Goal: Information Seeking & Learning: Learn about a topic

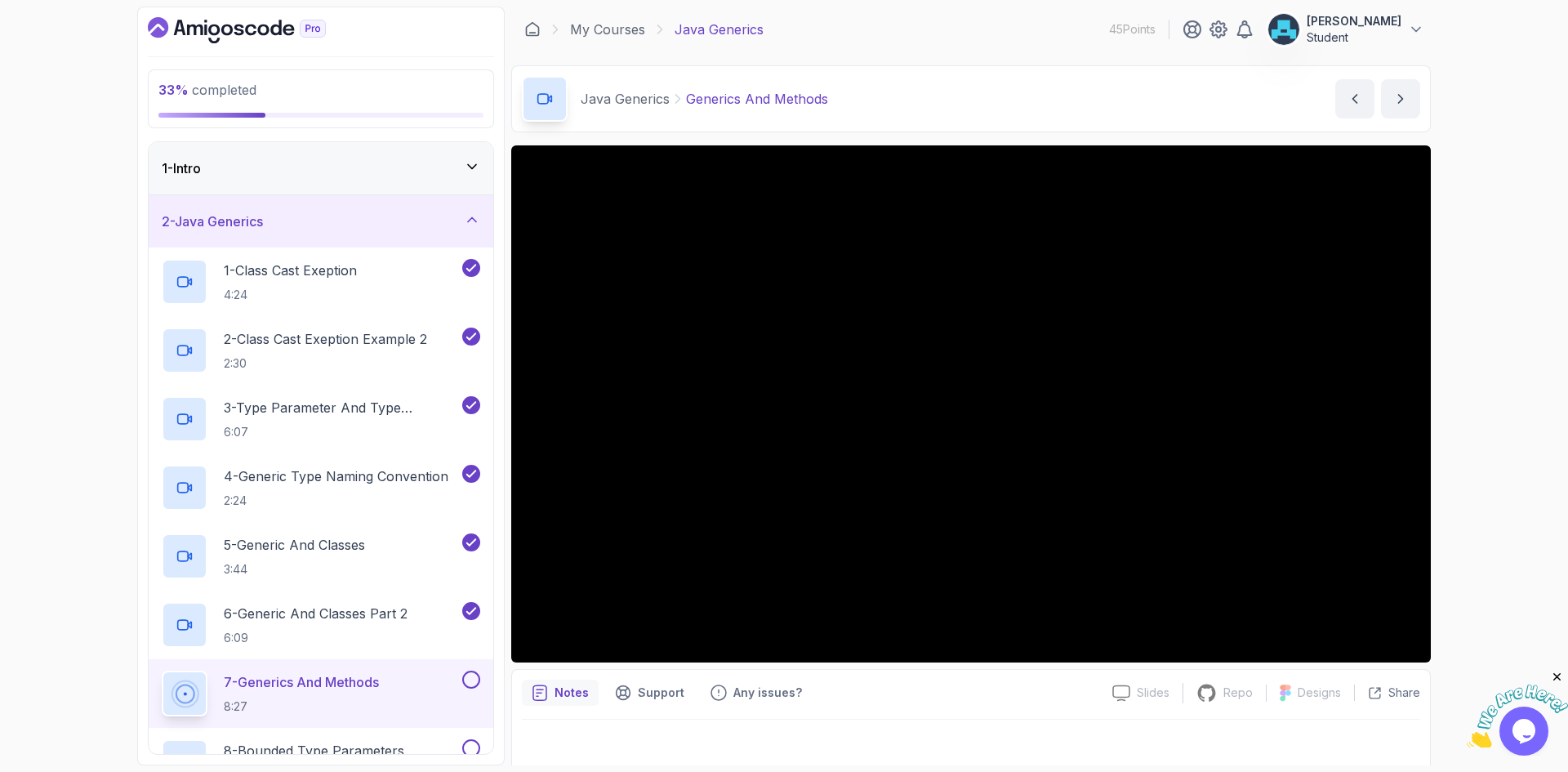
scroll to position [236, 0]
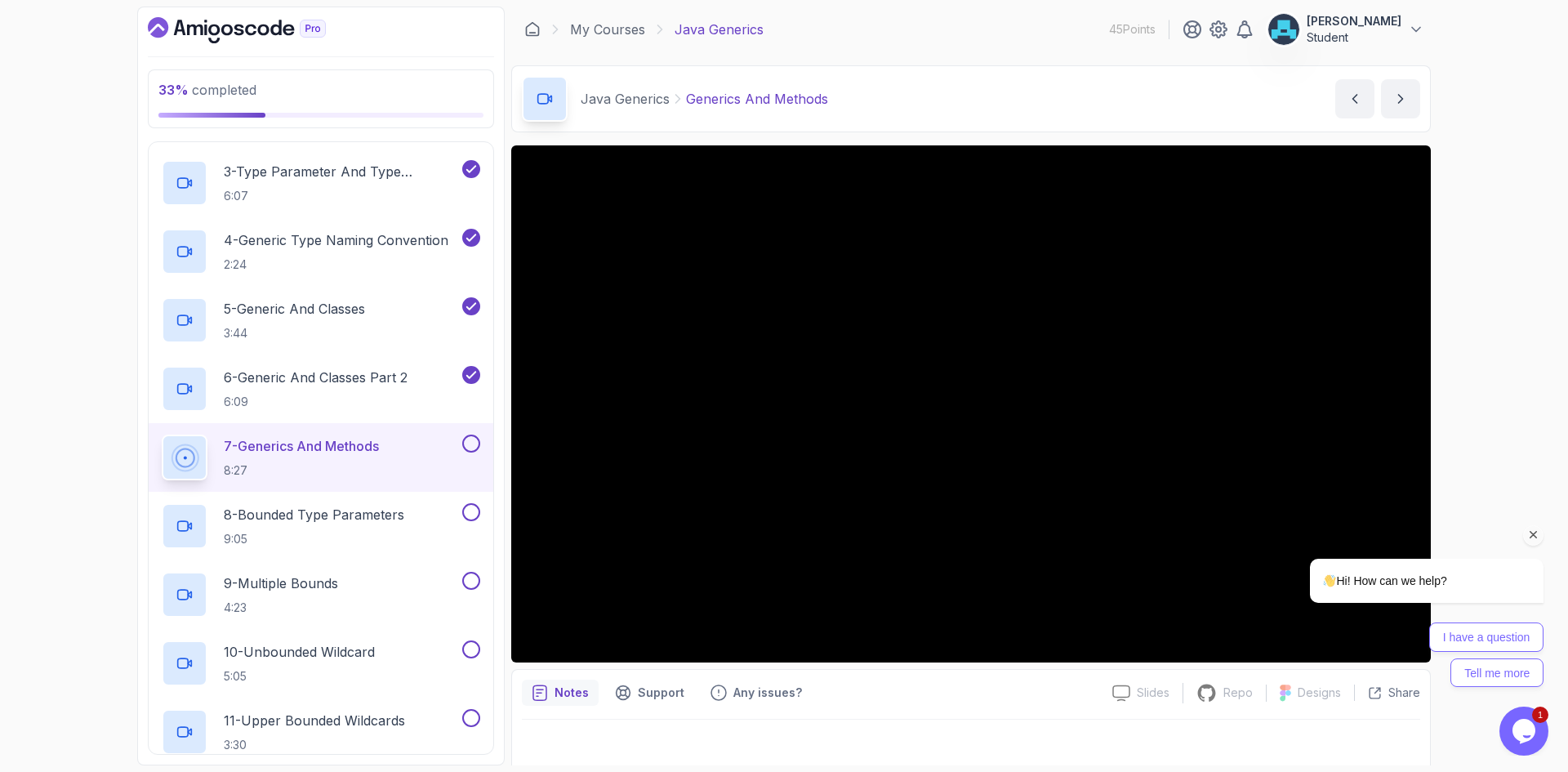
click at [1531, 538] on icon "Chat attention grabber" at bounding box center [1533, 535] width 15 height 15
click at [1395, 90] on button "next content" at bounding box center [1400, 99] width 39 height 39
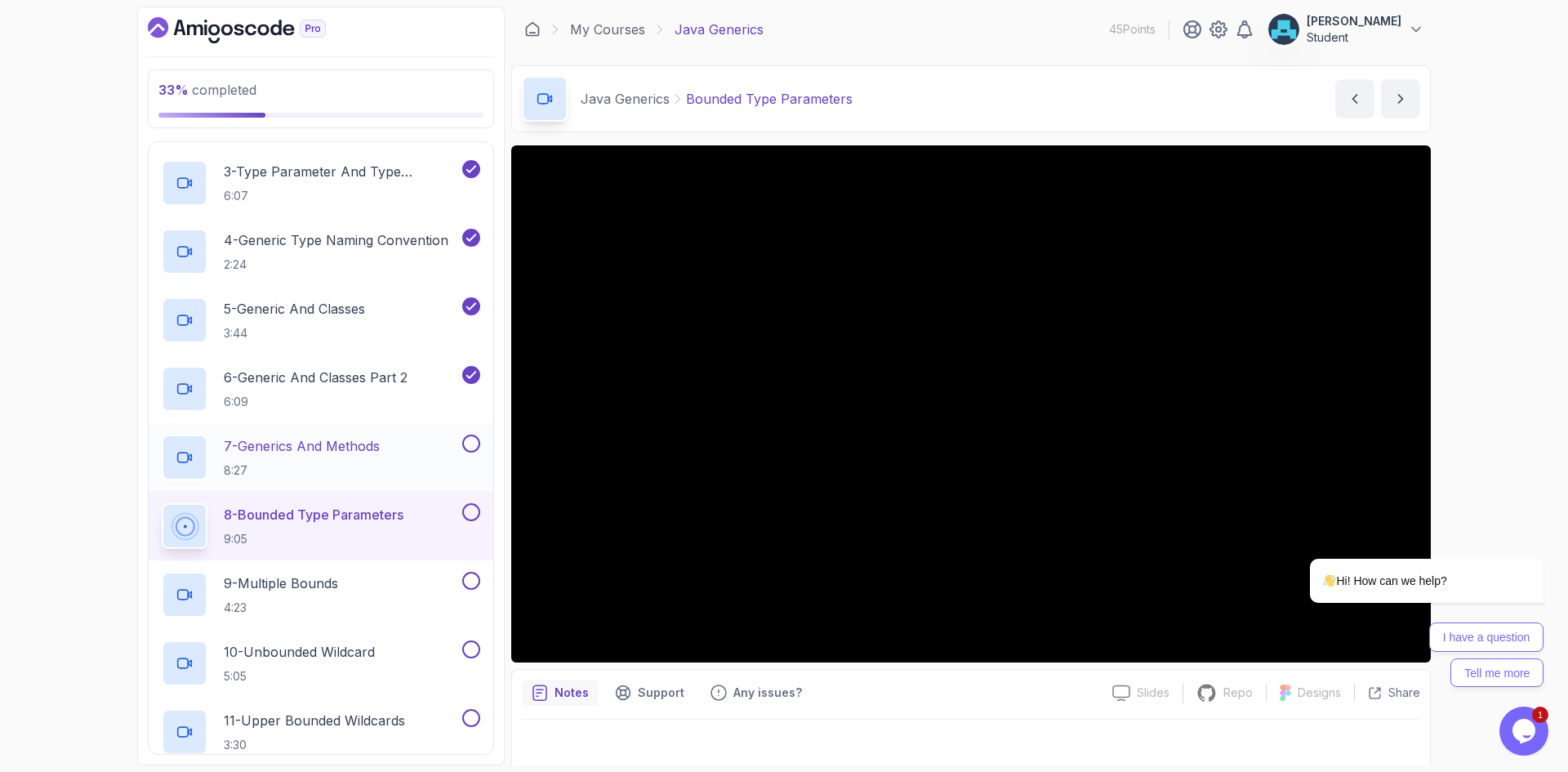
click at [467, 444] on button at bounding box center [471, 443] width 18 height 18
click at [836, 95] on p "Bounded Type Parameters" at bounding box center [769, 99] width 167 height 20
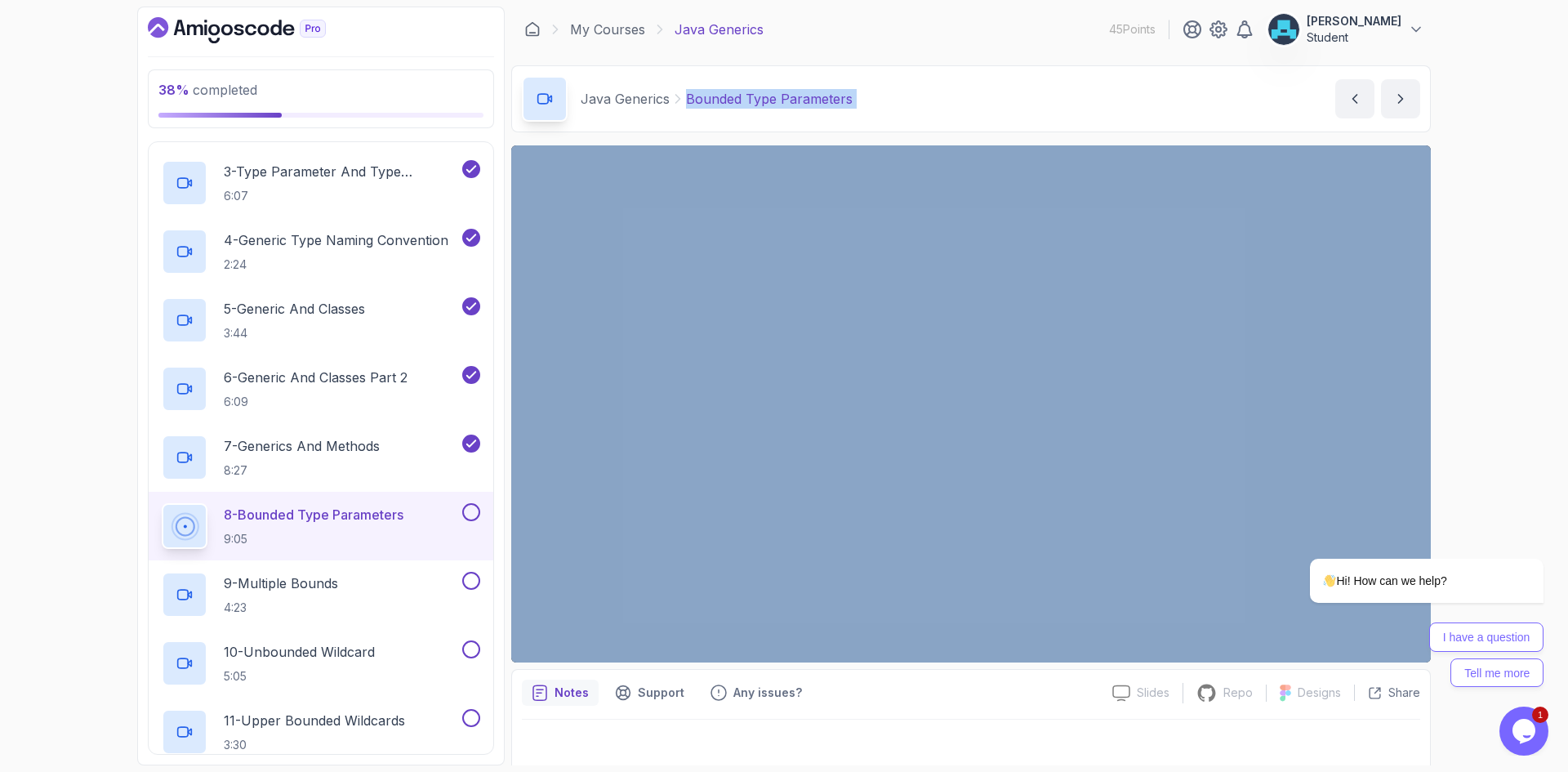
click at [836, 95] on p "Bounded Type Parameters" at bounding box center [769, 99] width 167 height 20
copy div "Bounded Type Parameters Bounded Type Parameters by [PERSON_NAME]"
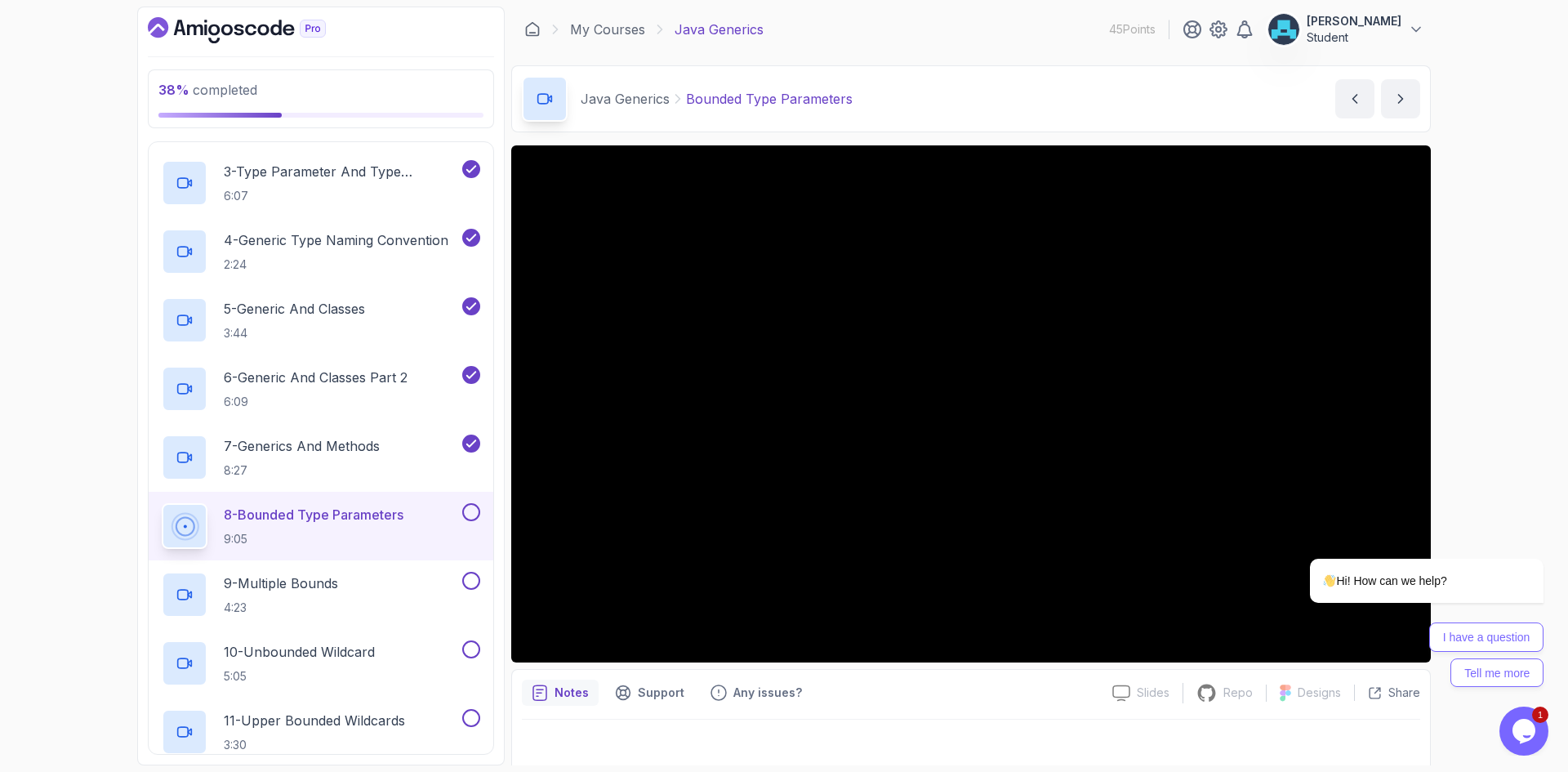
click at [973, 686] on div "Notes Support Any issues?" at bounding box center [811, 692] width 578 height 26
click at [1271, 542] on div at bounding box center [1406, 535] width 277 height 20
click at [1405, 636] on div "I have a question Tell me more" at bounding box center [1426, 655] width 233 height 64
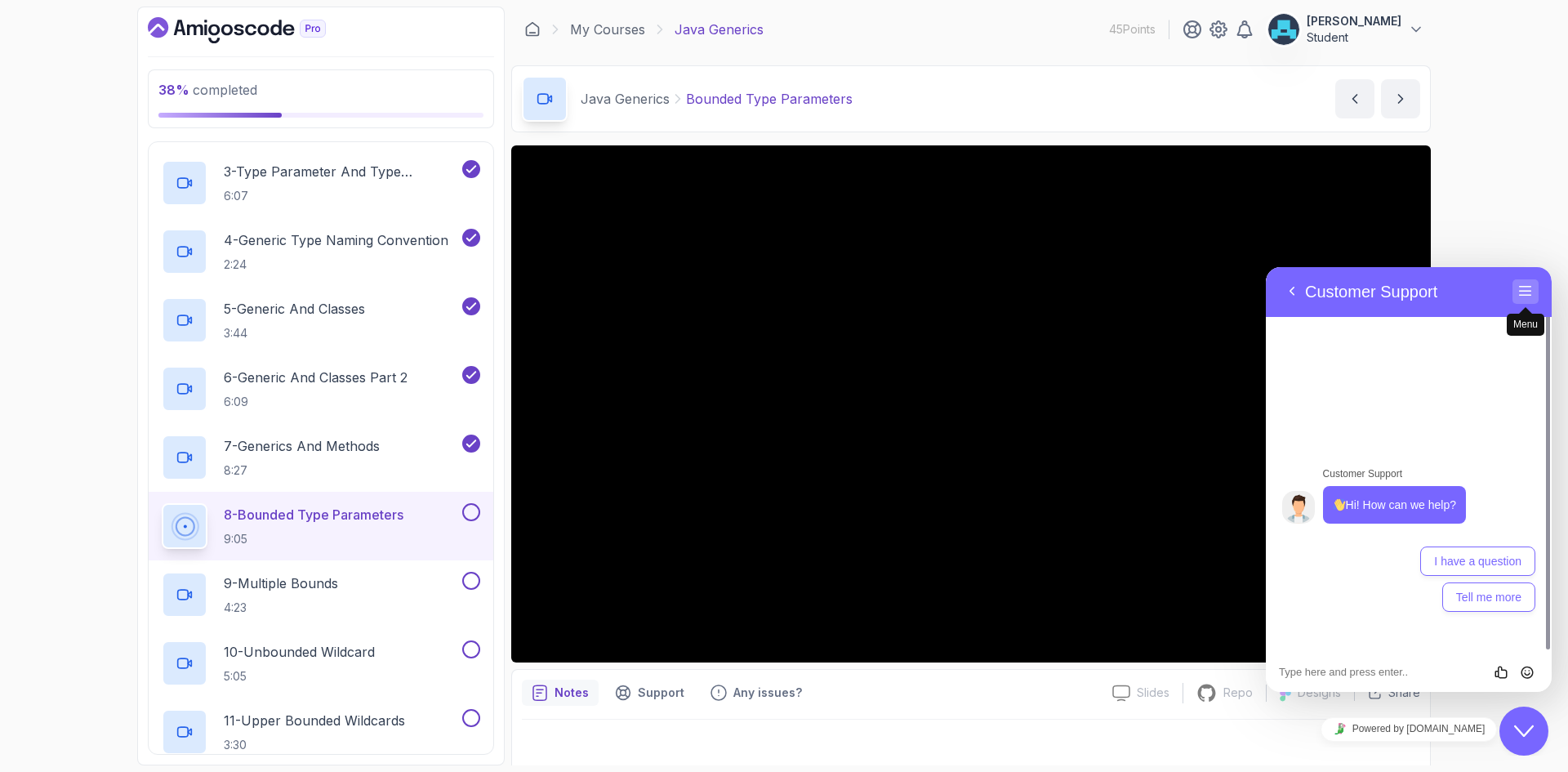
click at [1518, 288] on button "Menu" at bounding box center [1525, 291] width 26 height 24
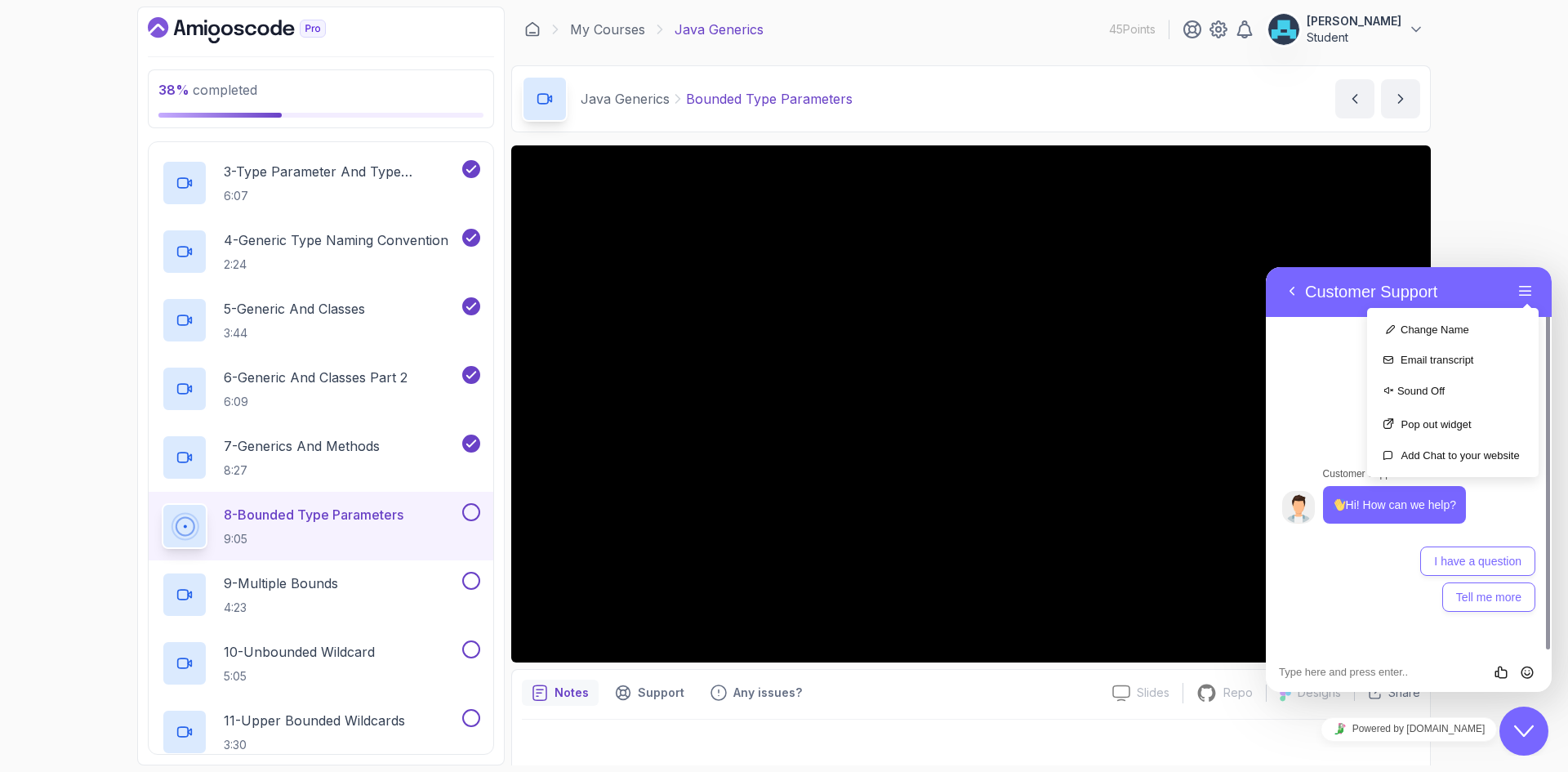
click at [1507, 217] on div "38 % completed 1 - Intro 2 - Java Generics 1 - Class Cast Exeption 4:24 2 - Cla…" at bounding box center [784, 386] width 1568 height 772
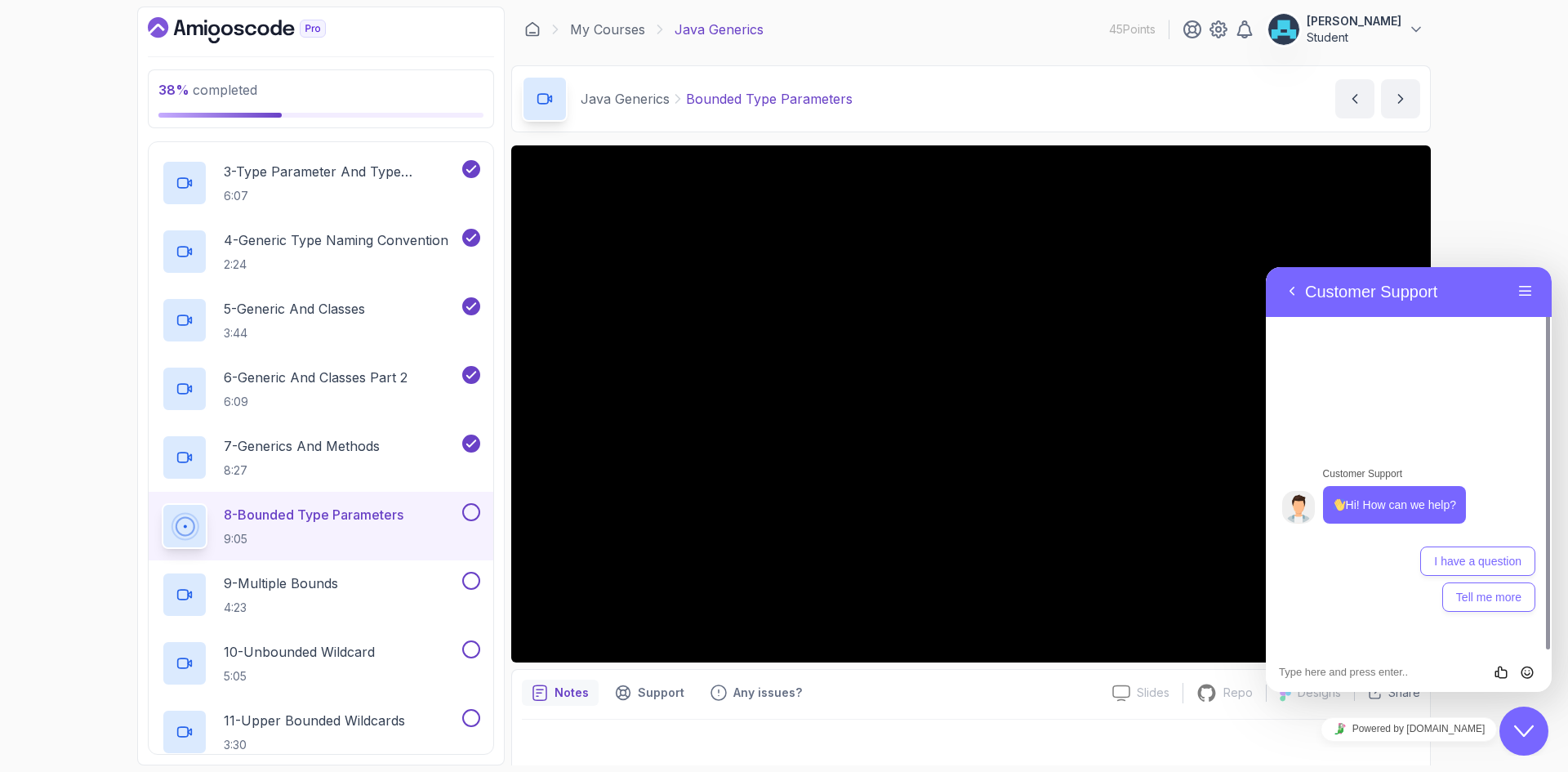
click at [1506, 217] on div "38 % completed 1 - Intro 2 - Java Generics 1 - Class Cast Exeption 4:24 2 - Cla…" at bounding box center [784, 386] width 1568 height 772
click at [1513, 738] on icon "Close Chat This icon closes the chat window." at bounding box center [1523, 731] width 20 height 20
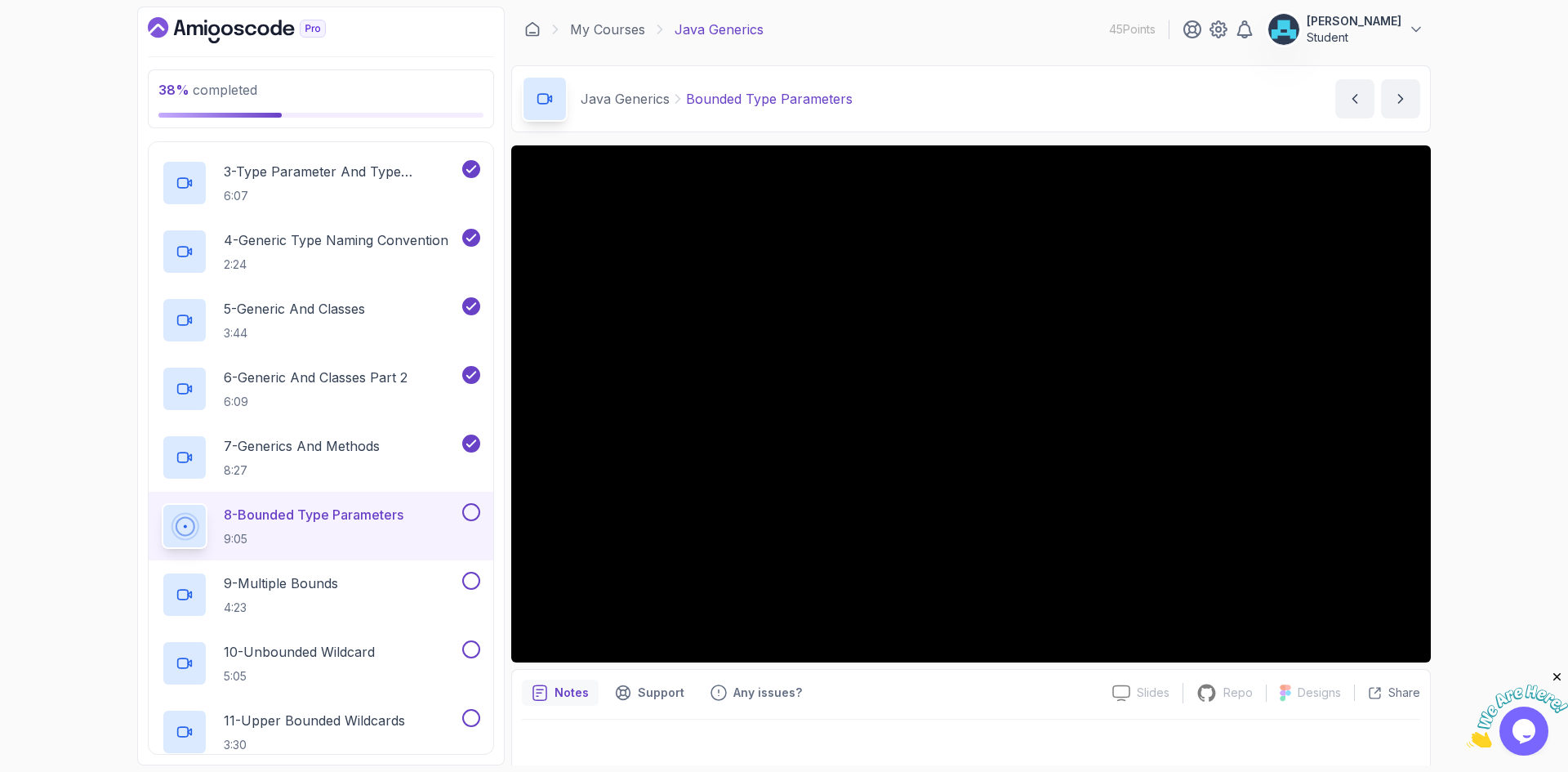
click at [1556, 676] on icon "Close" at bounding box center [1556, 676] width 15 height 15
